Goal: Information Seeking & Learning: Learn about a topic

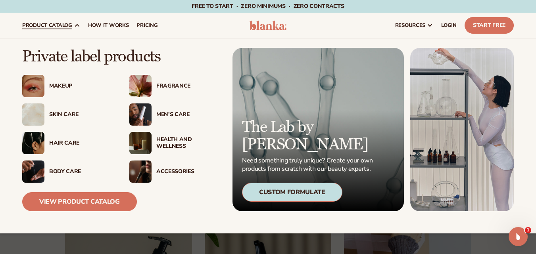
click at [62, 115] on div "Skin Care" at bounding box center [81, 115] width 64 height 7
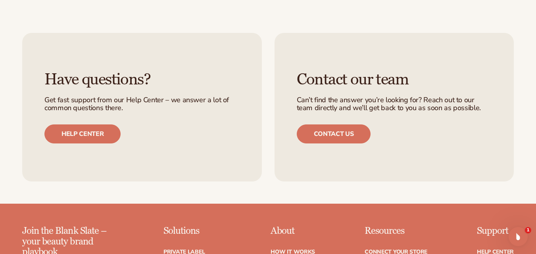
scroll to position [1329, 0]
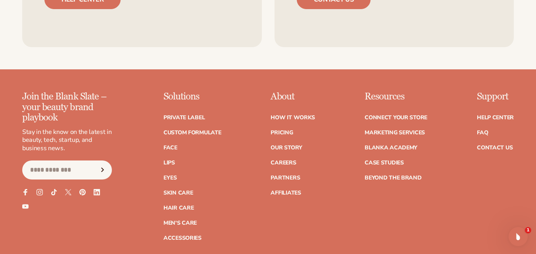
drag, startPoint x: 536, startPoint y: 204, endPoint x: 537, endPoint y: 212, distance: 8.5
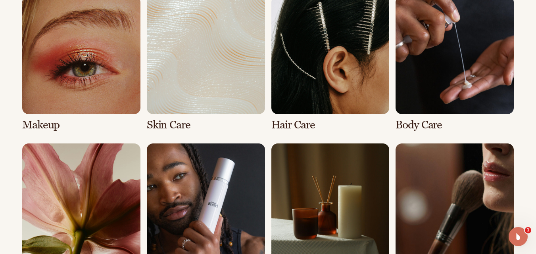
scroll to position [592, 0]
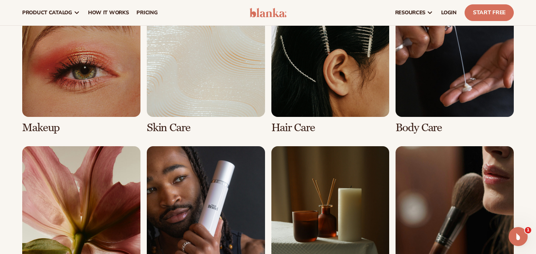
click at [214, 85] on link "2 / 8" at bounding box center [206, 66] width 118 height 135
